Goal: Task Accomplishment & Management: Use online tool/utility

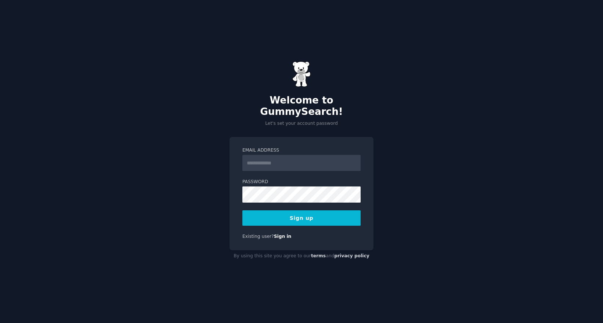
type input "**********"
click at [319, 215] on button "Sign up" at bounding box center [301, 217] width 118 height 15
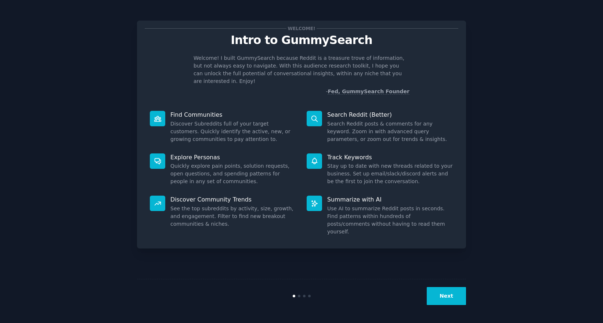
click at [501, 153] on div "Welcome! Intro to GummySearch Welcome! I built GummySearch because Reddit is a …" at bounding box center [301, 161] width 582 height 303
click at [453, 300] on button "Next" at bounding box center [446, 296] width 39 height 18
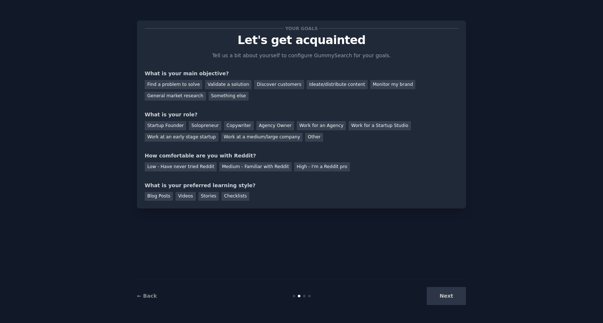
click at [453, 299] on div "Next" at bounding box center [411, 296] width 110 height 18
click at [450, 299] on div "Next" at bounding box center [411, 296] width 110 height 18
click at [344, 211] on div "Your goals Let's get acquainted Tell us a bit about yourself to configure Gummy…" at bounding box center [301, 161] width 329 height 303
click at [180, 86] on div "Find a problem to solve" at bounding box center [174, 84] width 58 height 9
click at [238, 86] on div "Validate a solution" at bounding box center [228, 84] width 47 height 9
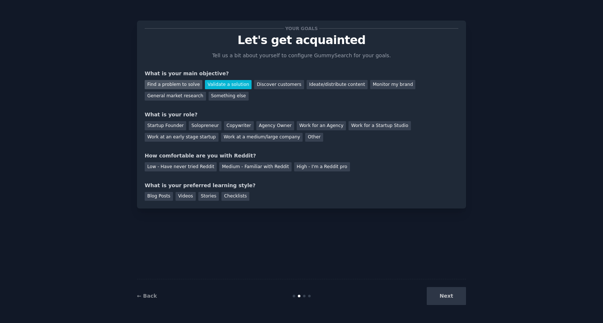
click at [192, 84] on div "Find a problem to solve" at bounding box center [174, 84] width 58 height 9
click at [180, 129] on div "Startup Founder" at bounding box center [165, 125] width 41 height 9
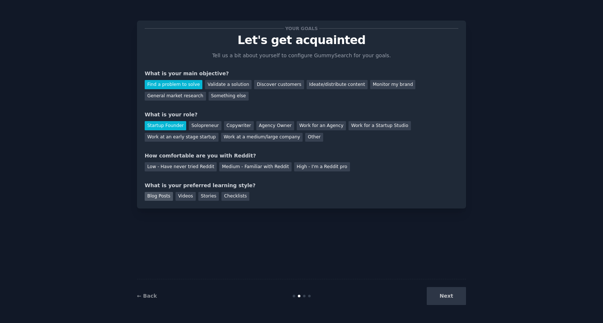
click at [166, 197] on div "Blog Posts" at bounding box center [159, 196] width 28 height 9
click at [184, 197] on div "Videos" at bounding box center [186, 196] width 20 height 9
click at [168, 197] on div "Blog Posts" at bounding box center [159, 196] width 28 height 9
click at [180, 197] on div "Videos" at bounding box center [186, 196] width 20 height 9
click at [187, 169] on div "Low - Have never tried Reddit" at bounding box center [181, 166] width 72 height 9
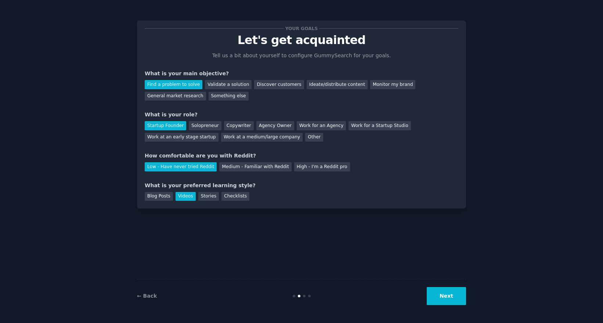
click at [445, 300] on button "Next" at bounding box center [446, 296] width 39 height 18
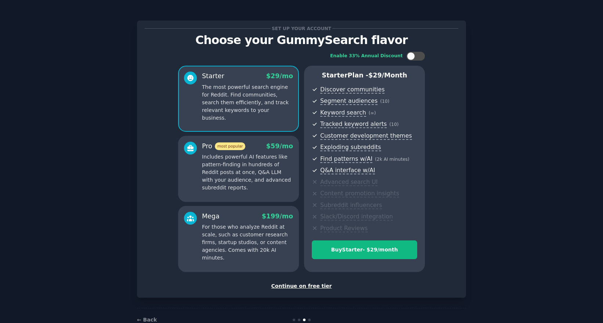
click at [303, 287] on div "Continue on free tier" at bounding box center [302, 286] width 314 height 8
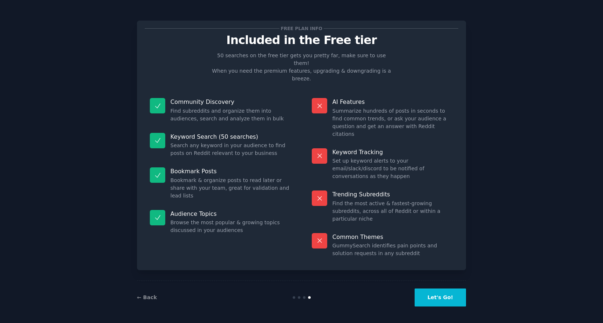
click at [449, 299] on button "Let's Go!" at bounding box center [440, 298] width 51 height 18
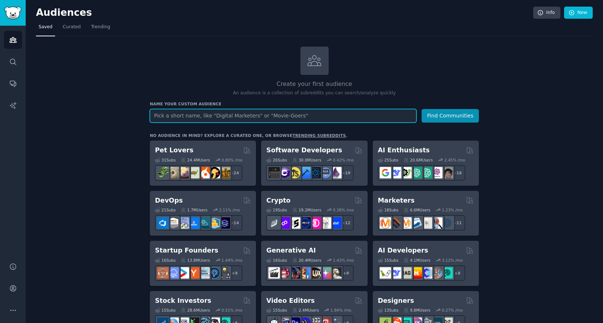
click at [274, 113] on input "text" at bounding box center [283, 116] width 267 height 14
paste input "early childhood education"
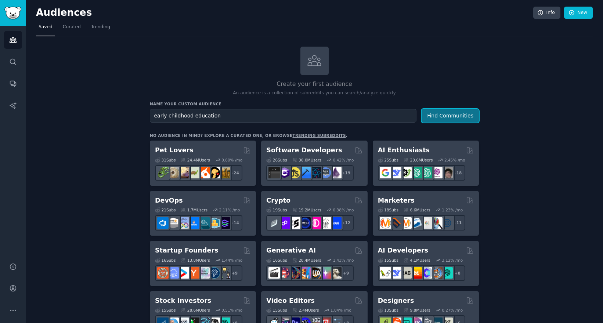
click at [446, 115] on button "Find Communities" at bounding box center [450, 116] width 57 height 14
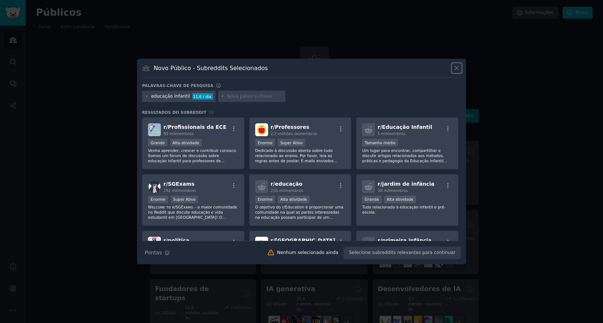
click at [456, 68] on icon at bounding box center [457, 68] width 4 height 4
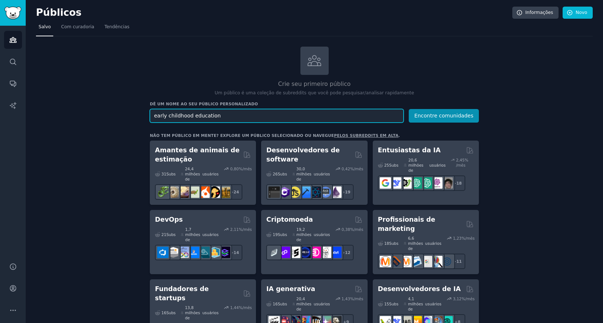
click at [249, 116] on input "early childhood education" at bounding box center [277, 116] width 254 height 14
paste input "market"
type input "early childhood education market"
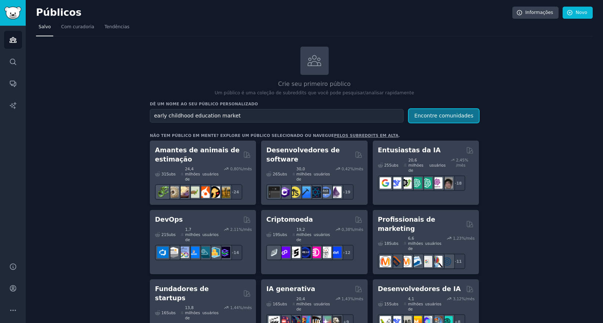
click at [430, 117] on font "Encontre comunidades" at bounding box center [443, 116] width 59 height 6
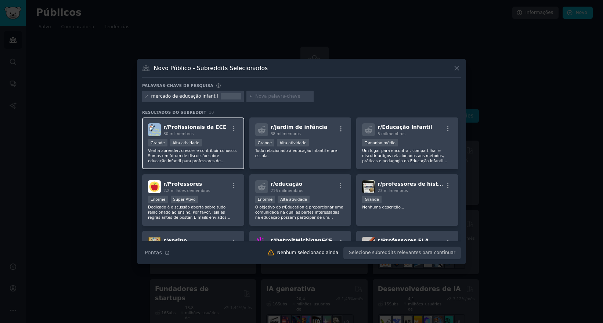
click at [221, 141] on div "Grande Alta atividade" at bounding box center [193, 143] width 90 height 9
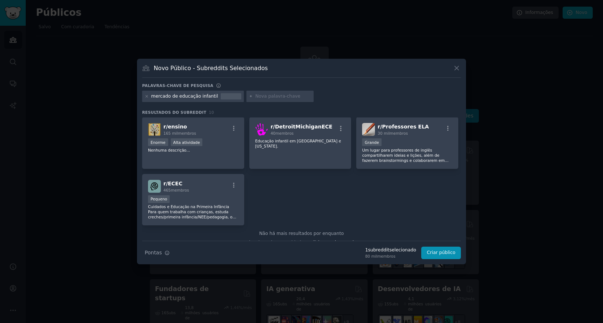
scroll to position [115, 0]
click at [205, 205] on font "Cuidados e Educação na Primeira Infância Para quem trabalha com crianças, estud…" at bounding box center [192, 221] width 88 height 35
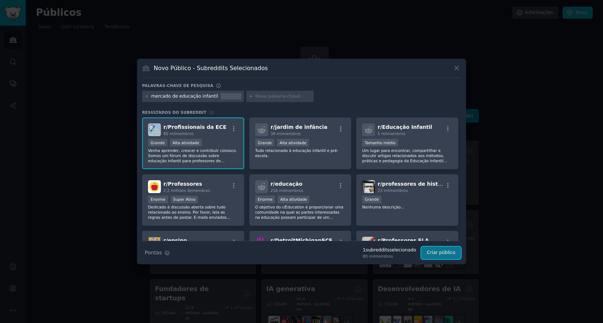
click at [445, 258] on button "Criar público" at bounding box center [441, 253] width 40 height 12
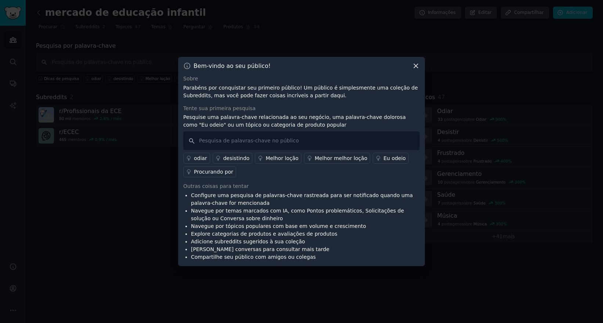
click at [220, 174] on font "Procurando por" at bounding box center [213, 172] width 39 height 6
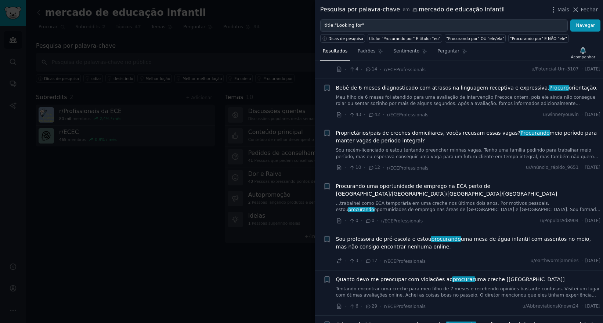
scroll to position [322, 0]
